Goal: Information Seeking & Learning: Learn about a topic

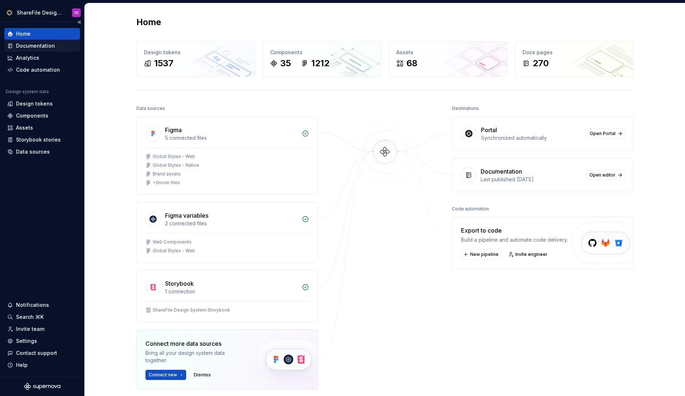
click at [51, 44] on div "Documentation" at bounding box center [35, 45] width 39 height 7
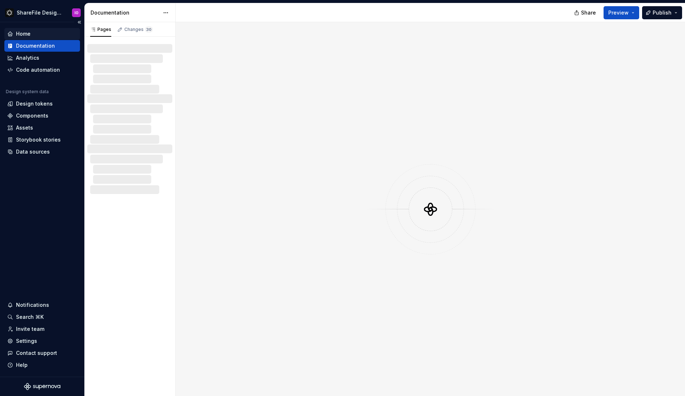
click at [44, 34] on div "Home" at bounding box center [42, 33] width 70 height 7
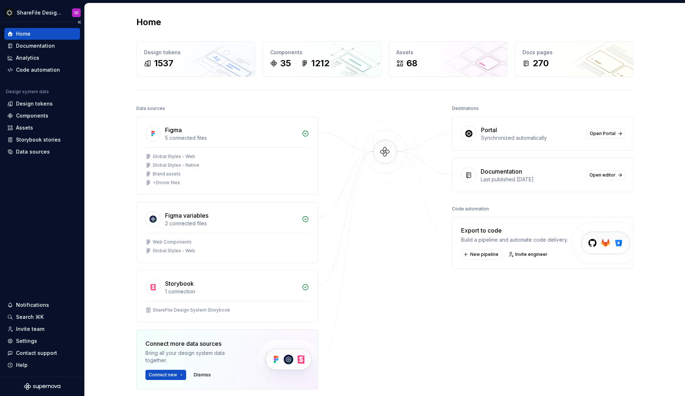
click at [44, 34] on div "Home" at bounding box center [42, 33] width 70 height 7
click at [286, 51] on div "Components" at bounding box center [322, 52] width 104 height 7
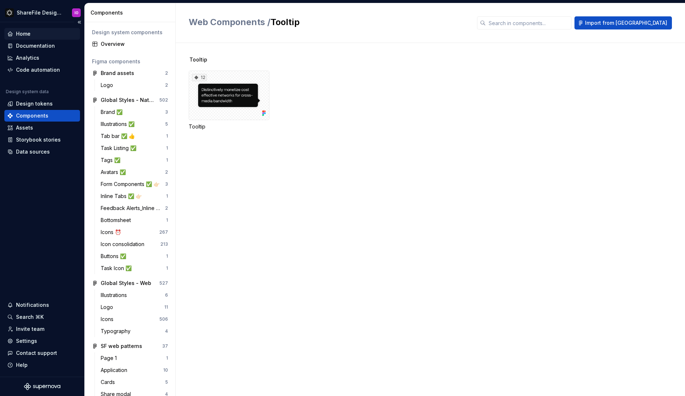
click at [29, 37] on div "Home" at bounding box center [23, 33] width 15 height 7
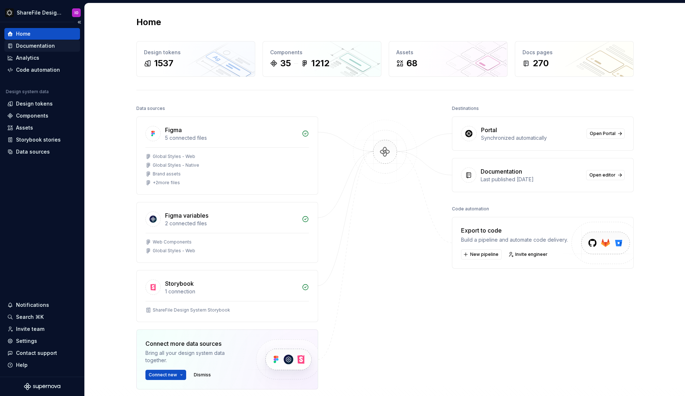
click at [32, 45] on div "Documentation" at bounding box center [35, 45] width 39 height 7
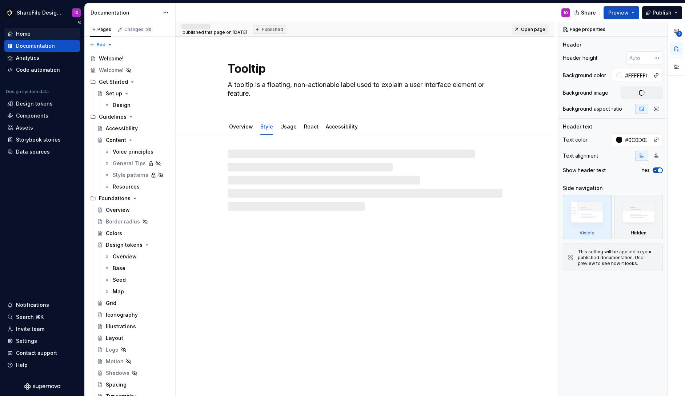
click at [28, 33] on div "Home" at bounding box center [23, 33] width 15 height 7
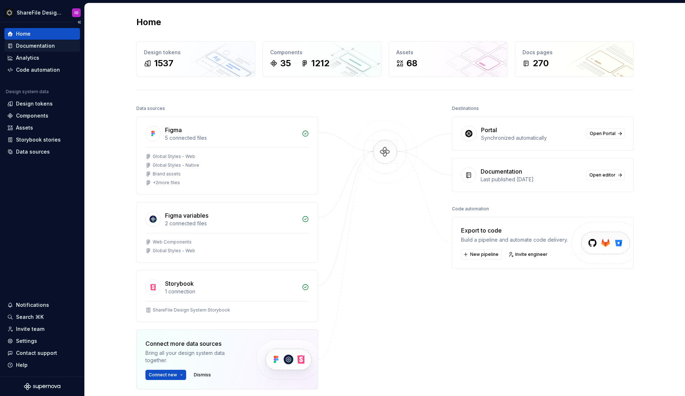
click at [51, 44] on div "Documentation" at bounding box center [35, 45] width 39 height 7
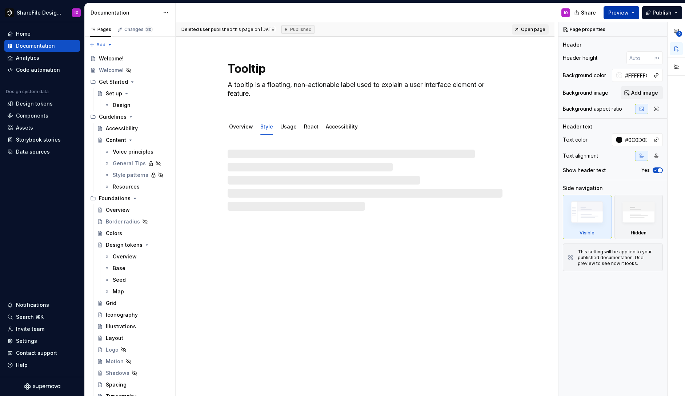
click at [619, 11] on span "Preview" at bounding box center [618, 12] width 20 height 7
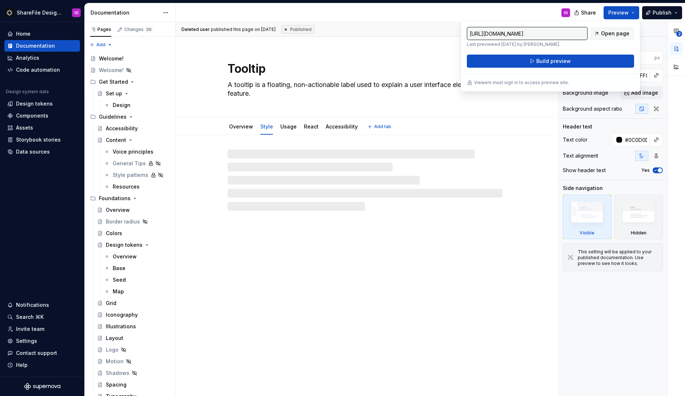
click at [179, 92] on div "Tooltip A tooltip is a floating, non-actionable label used to explain a user in…" at bounding box center [365, 77] width 379 height 80
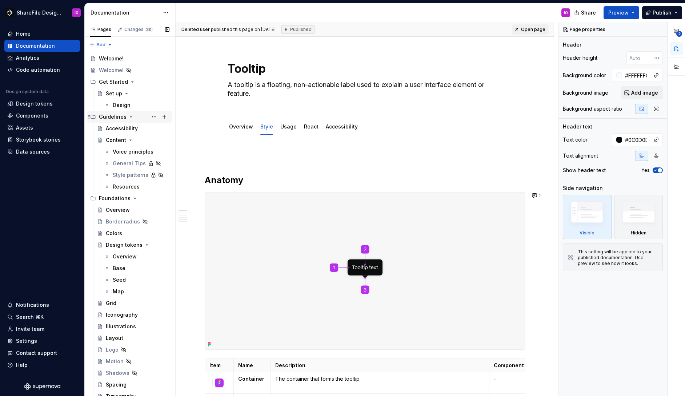
click at [130, 116] on icon "Page tree" at bounding box center [131, 116] width 2 height 1
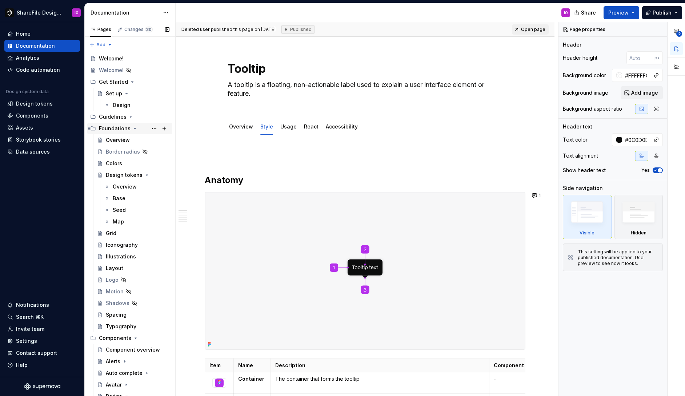
click at [133, 125] on div "Foundations" at bounding box center [134, 128] width 71 height 10
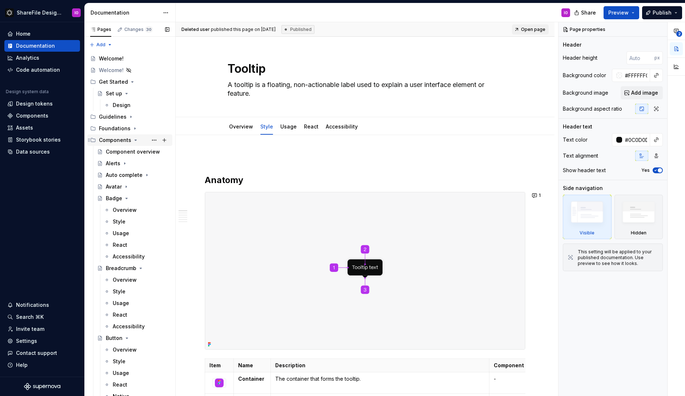
click at [135, 140] on icon "Page tree" at bounding box center [136, 140] width 6 height 6
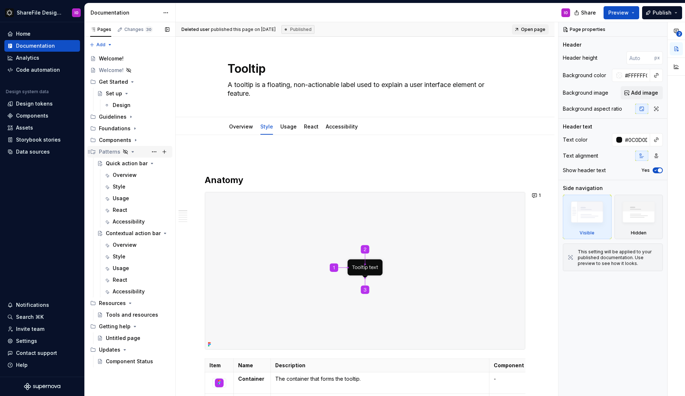
click at [132, 153] on icon "Page tree" at bounding box center [133, 152] width 6 height 6
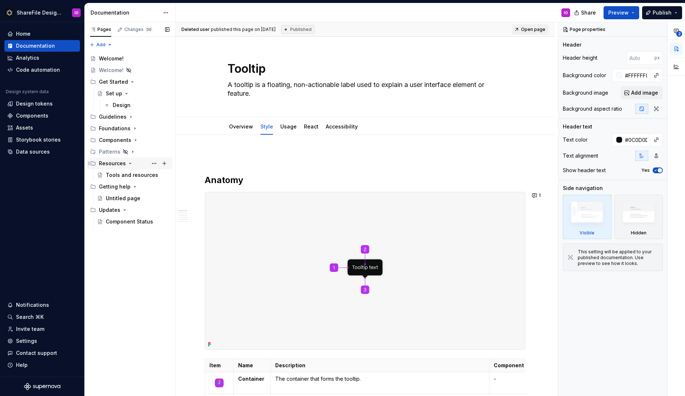
click at [129, 162] on icon "Page tree" at bounding box center [130, 163] width 6 height 6
click at [135, 141] on icon "Page tree" at bounding box center [135, 140] width 1 height 2
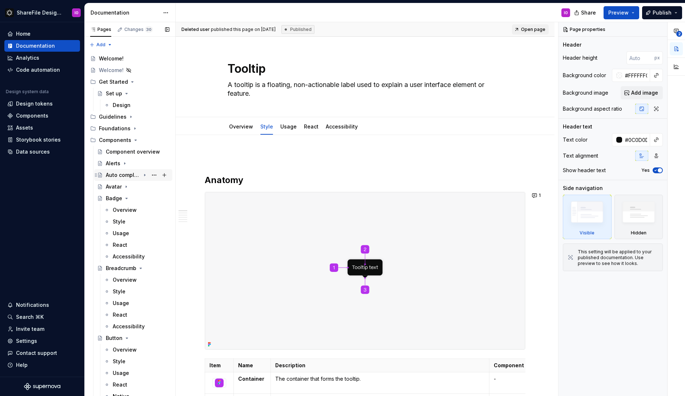
click at [110, 172] on div "Auto complete" at bounding box center [123, 174] width 35 height 7
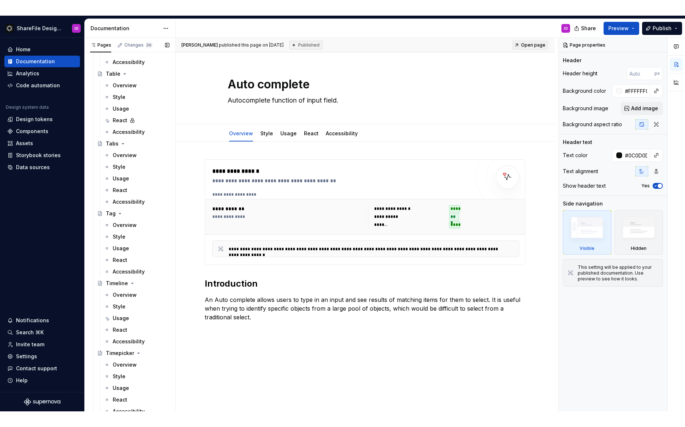
scroll to position [2652, 0]
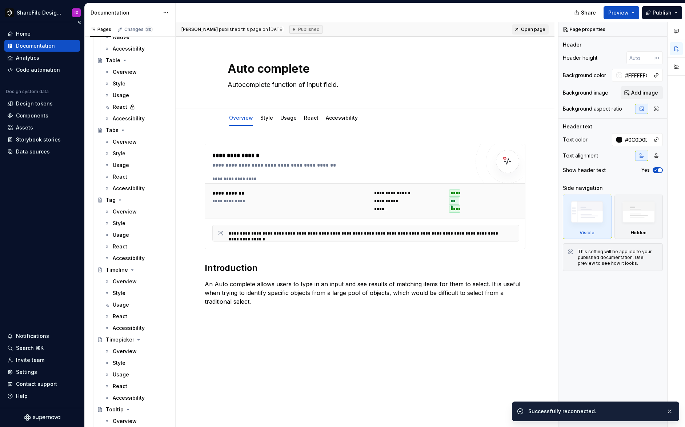
type textarea "*"
